Goal: Transaction & Acquisition: Obtain resource

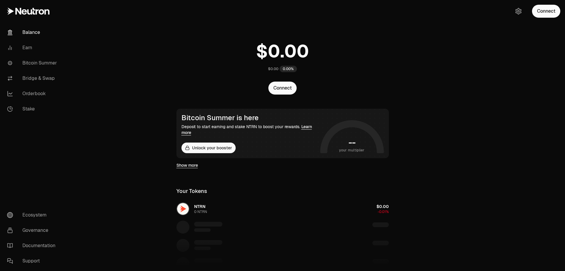
scroll to position [29, 0]
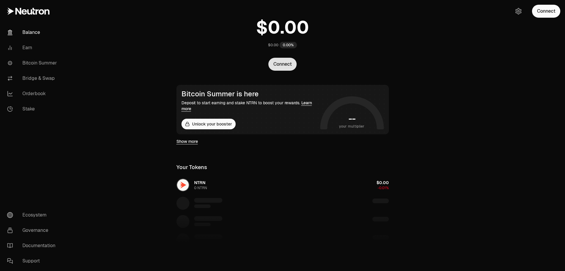
click at [279, 62] on button "Connect" at bounding box center [282, 64] width 28 height 13
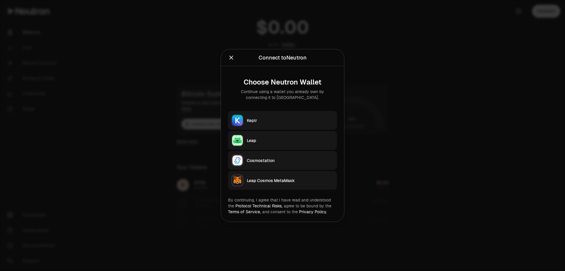
drag, startPoint x: 231, startPoint y: 56, endPoint x: 219, endPoint y: 5, distance: 52.3
click at [231, 56] on icon "Close" at bounding box center [231, 57] width 6 height 6
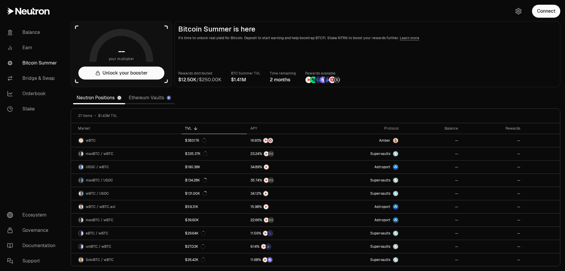
click at [560, 3] on div "Connect" at bounding box center [536, 11] width 57 height 22
click at [524, 11] on div "Connect" at bounding box center [536, 11] width 57 height 22
click at [521, 12] on icon "button" at bounding box center [518, 11] width 7 height 7
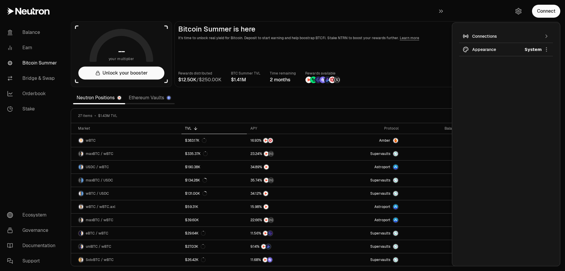
click at [378, 48] on main "Bitcoin Summer is here It's time to unlock real yield for Bitcoin. Deposit to s…" at bounding box center [367, 54] width 386 height 66
